Goal: Information Seeking & Learning: Learn about a topic

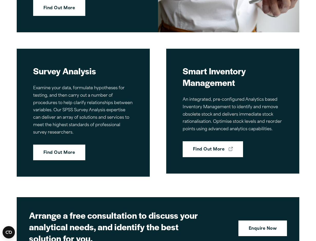
scroll to position [1496, 0]
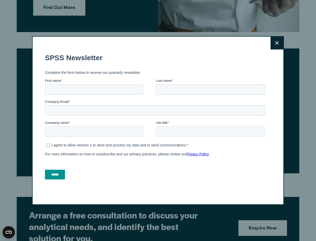
click at [276, 41] on button "Close" at bounding box center [276, 43] width 13 height 13
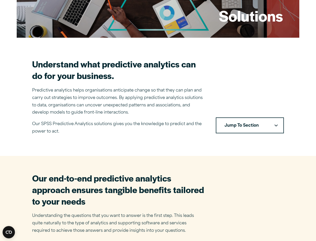
scroll to position [0, 0]
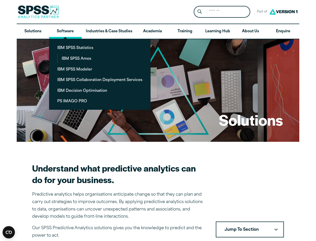
click at [62, 31] on link "Software" at bounding box center [65, 31] width 32 height 15
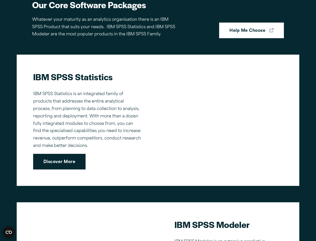
scroll to position [339, 0]
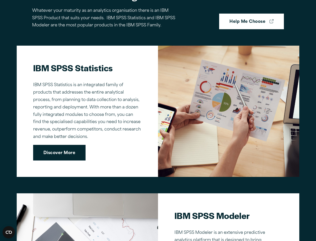
click at [58, 152] on link "Discover More" at bounding box center [59, 153] width 52 height 16
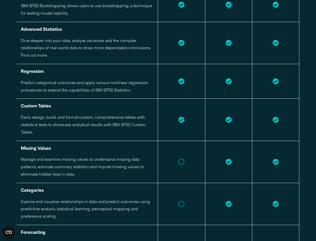
scroll to position [809, 0]
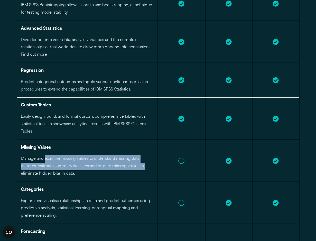
drag, startPoint x: 45, startPoint y: 153, endPoint x: 143, endPoint y: 162, distance: 98.2
click at [144, 162] on p "Manage and examine missing values to understand missing data patterns, estimate…" at bounding box center [87, 166] width 133 height 22
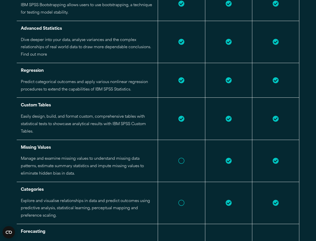
click at [210, 157] on td at bounding box center [228, 161] width 47 height 42
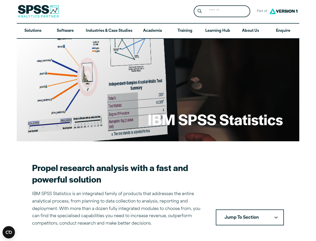
scroll to position [0, 0]
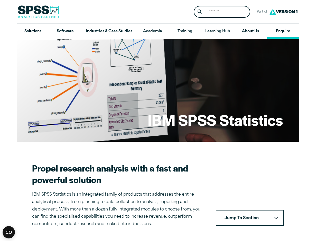
click at [277, 32] on link "Enquire" at bounding box center [283, 31] width 32 height 15
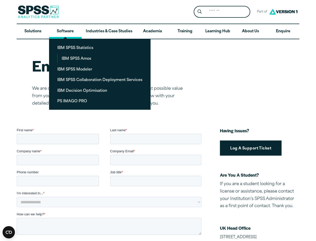
click at [66, 27] on link "Software" at bounding box center [65, 31] width 32 height 15
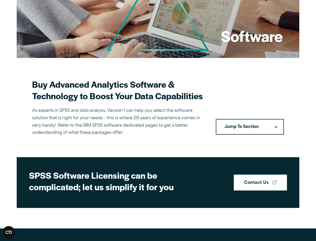
scroll to position [84, 0]
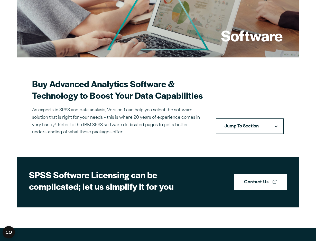
click at [238, 126] on button "Jump To Section" at bounding box center [250, 127] width 68 height 16
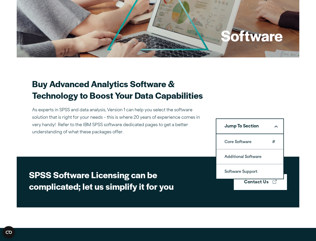
click at [238, 141] on link "Core Software" at bounding box center [249, 142] width 67 height 14
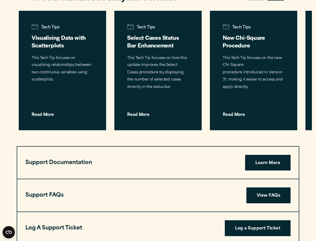
scroll to position [1204, 0]
